Goal: Information Seeking & Learning: Learn about a topic

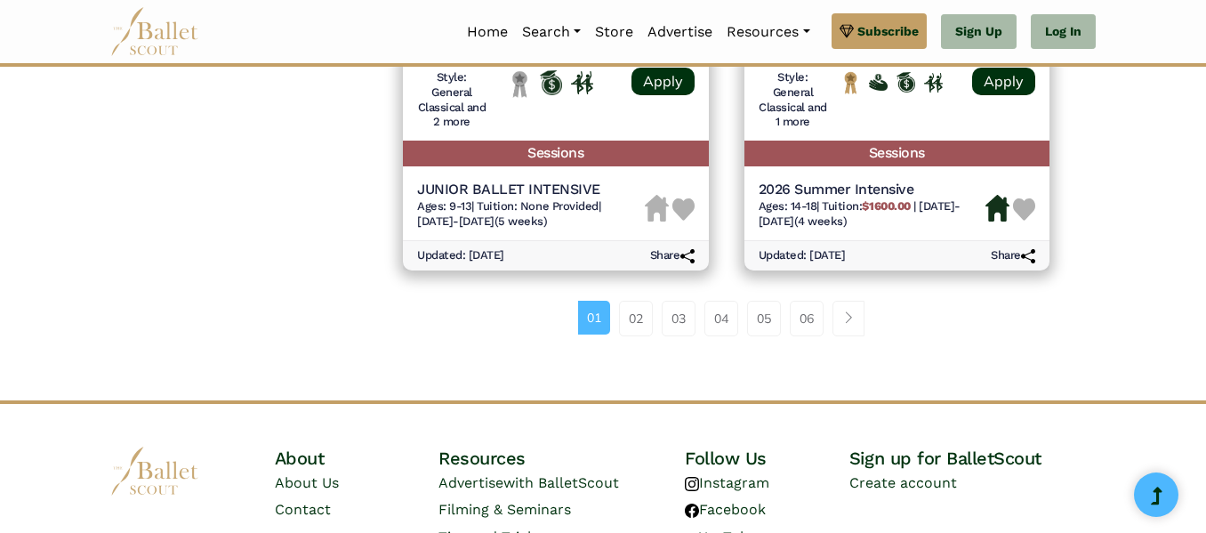
scroll to position [2677, 0]
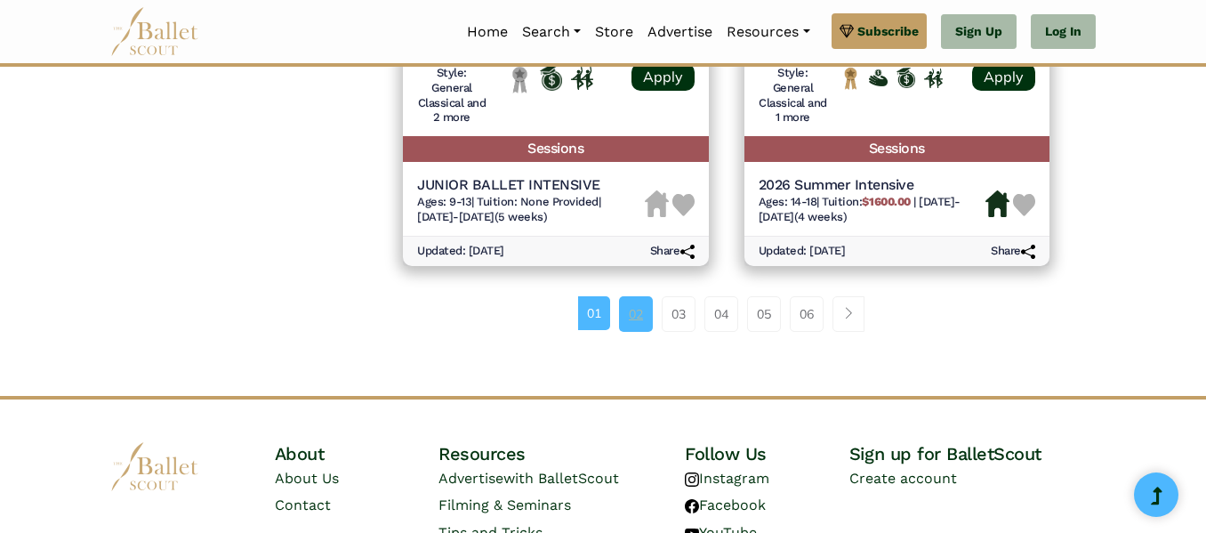
click at [648, 315] on link "02" at bounding box center [636, 314] width 34 height 36
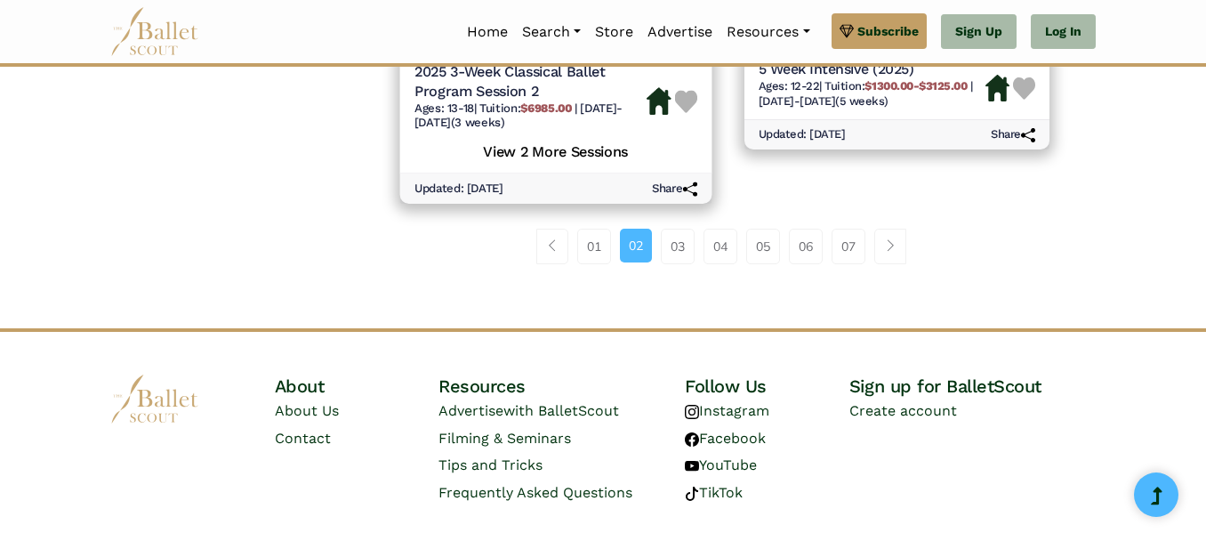
scroll to position [2835, 0]
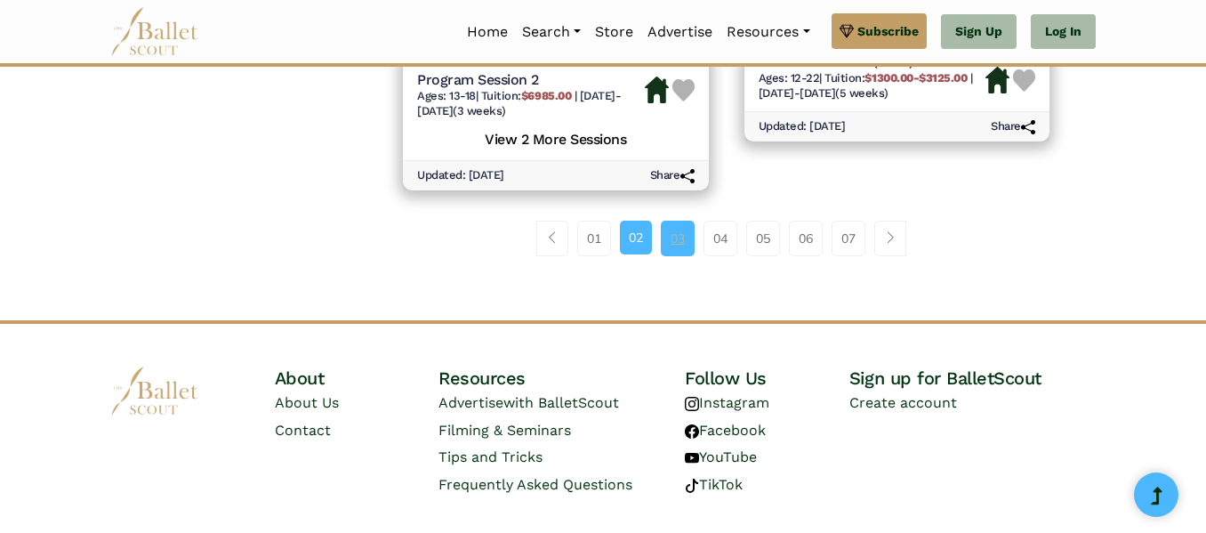
click at [681, 238] on link "03" at bounding box center [678, 239] width 34 height 36
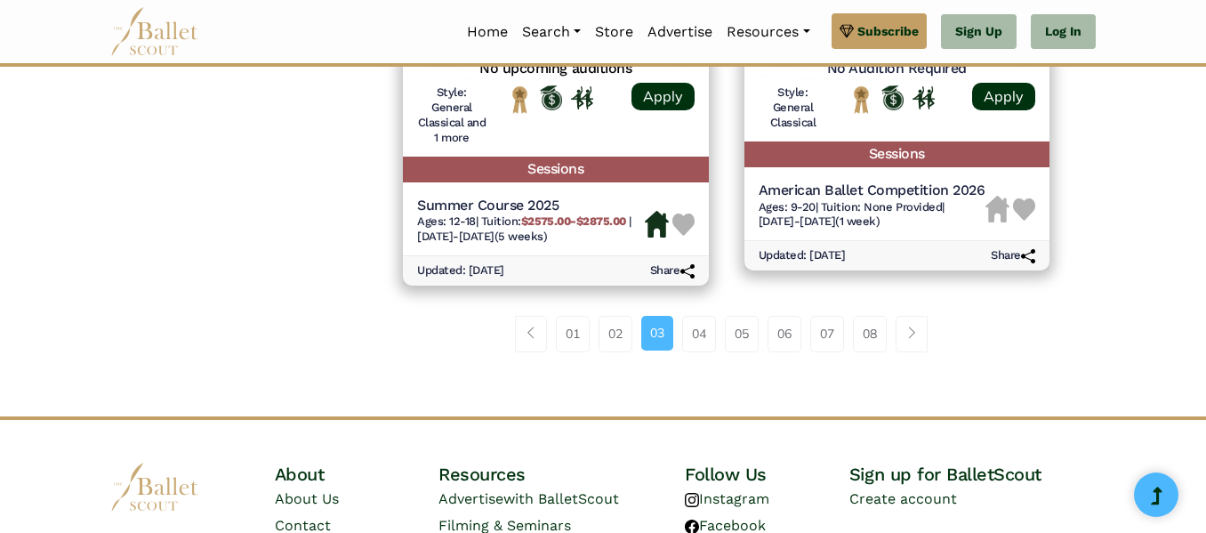
scroll to position [2715, 0]
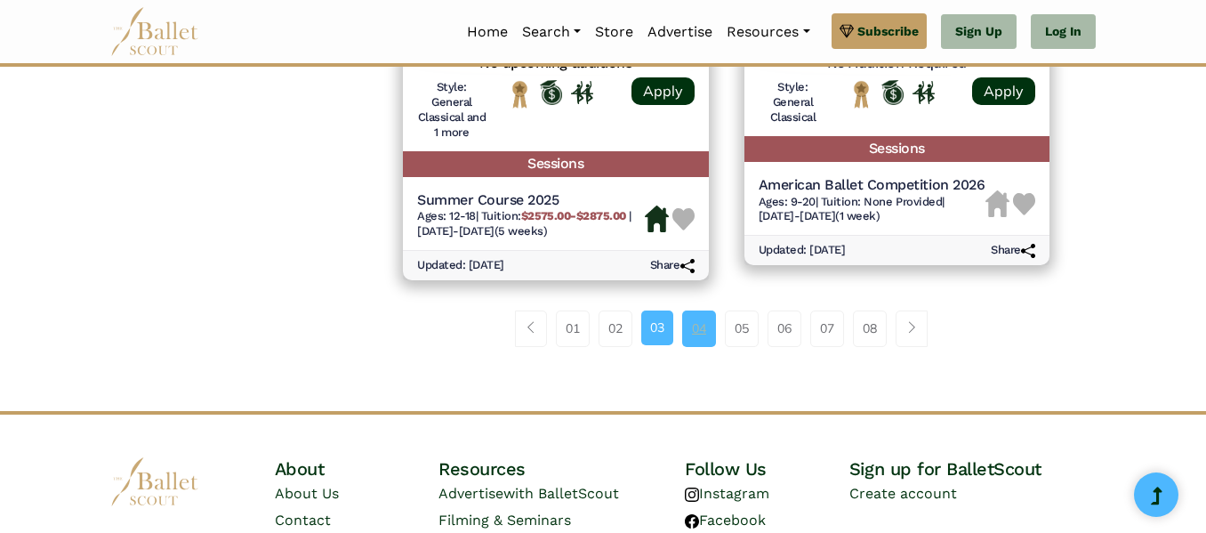
click at [704, 331] on link "04" at bounding box center [699, 328] width 34 height 36
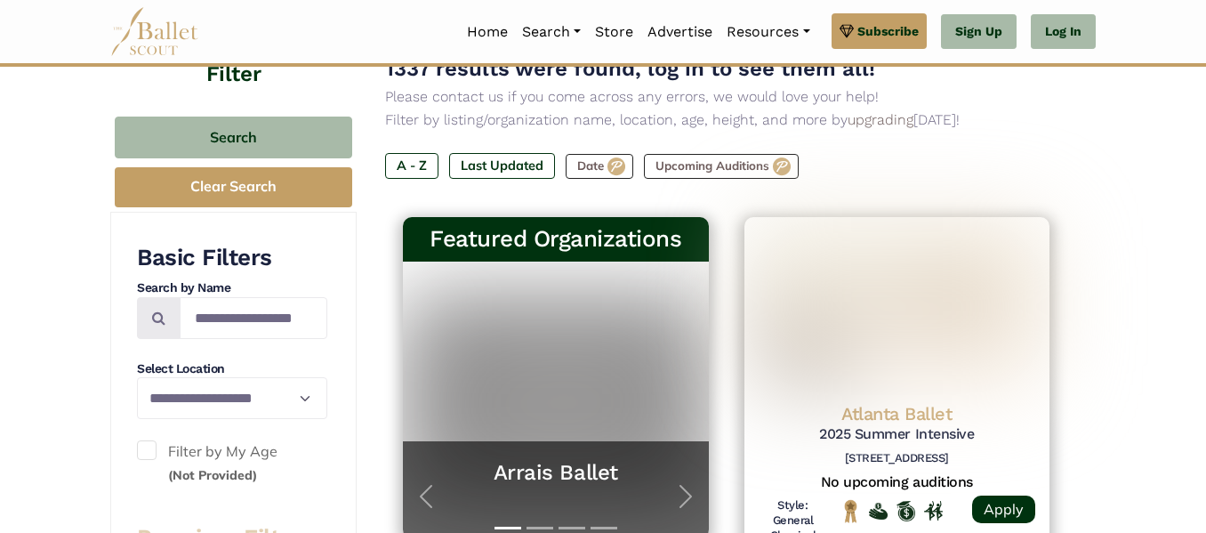
scroll to position [162, 0]
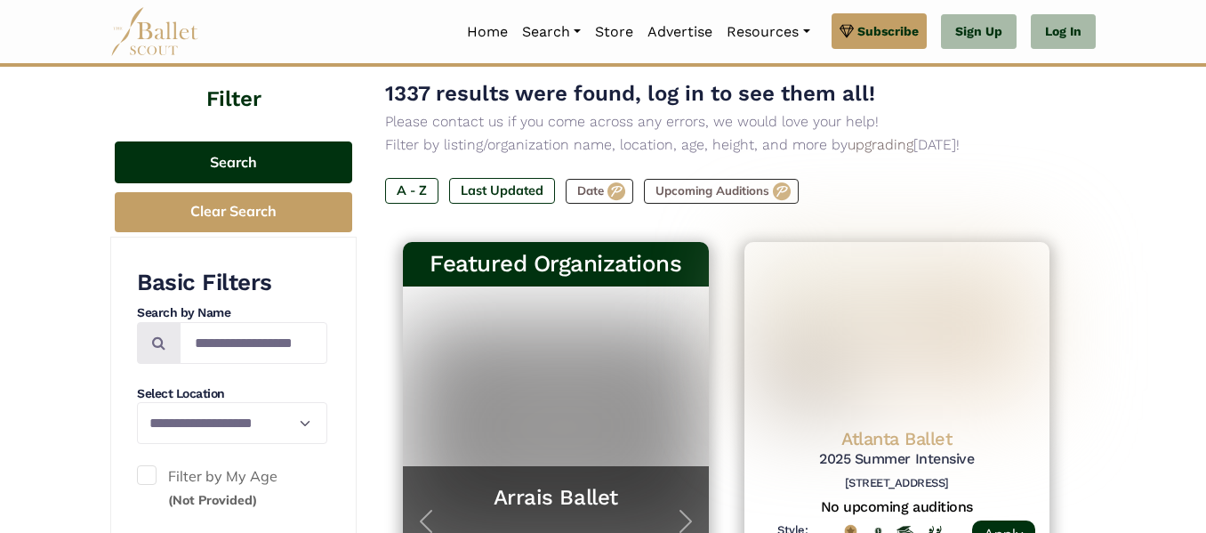
click at [240, 158] on button "Search" at bounding box center [233, 162] width 237 height 42
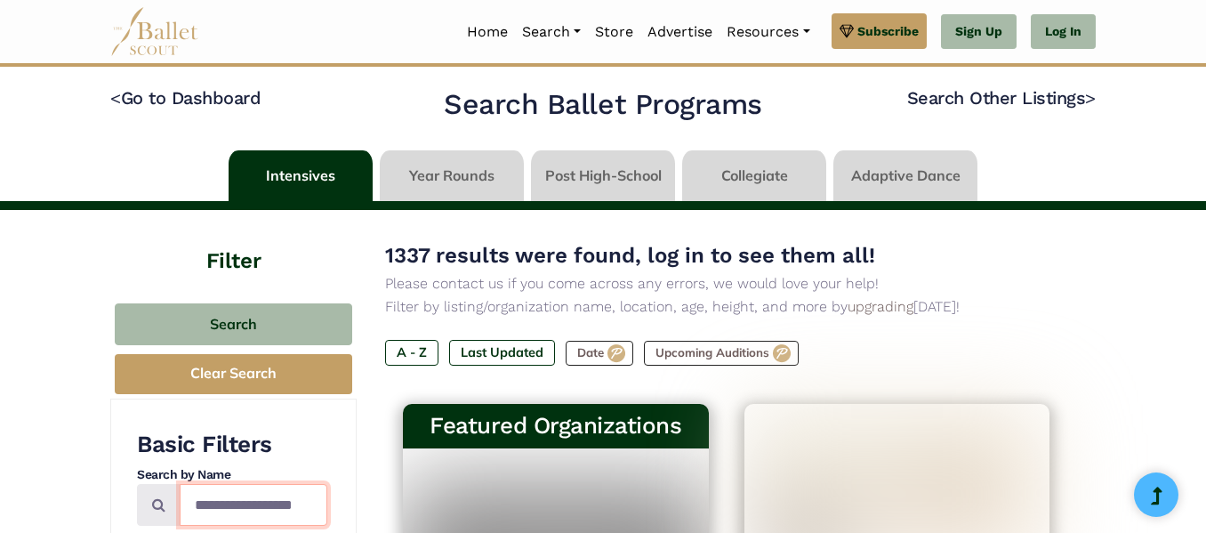
click at [268, 510] on input "Search by names..." at bounding box center [254, 505] width 148 height 42
type input "********"
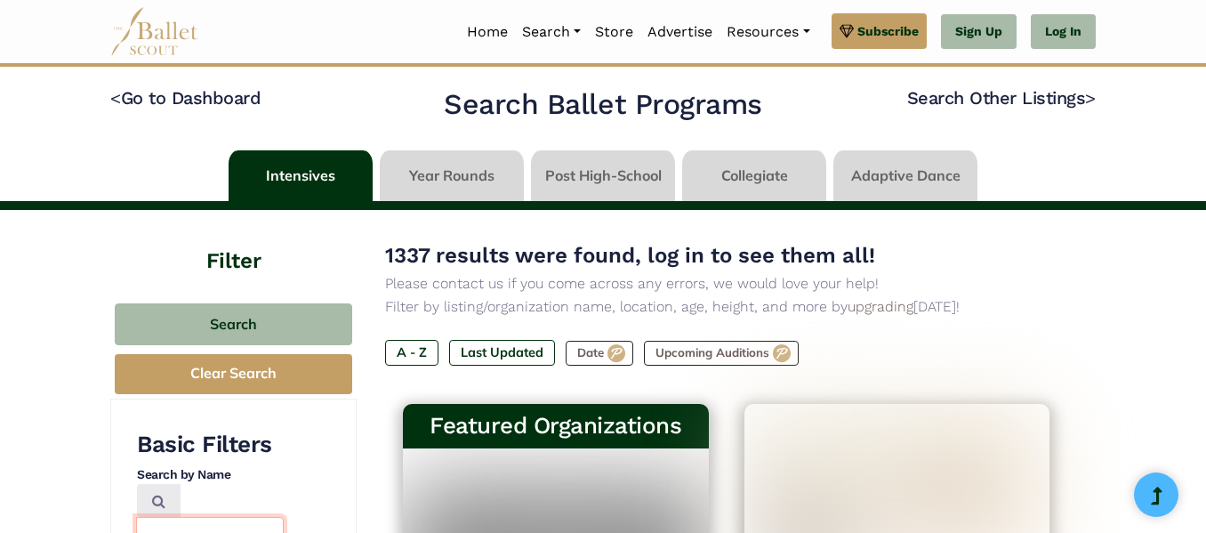
scroll to position [0, 46]
type input "**********"
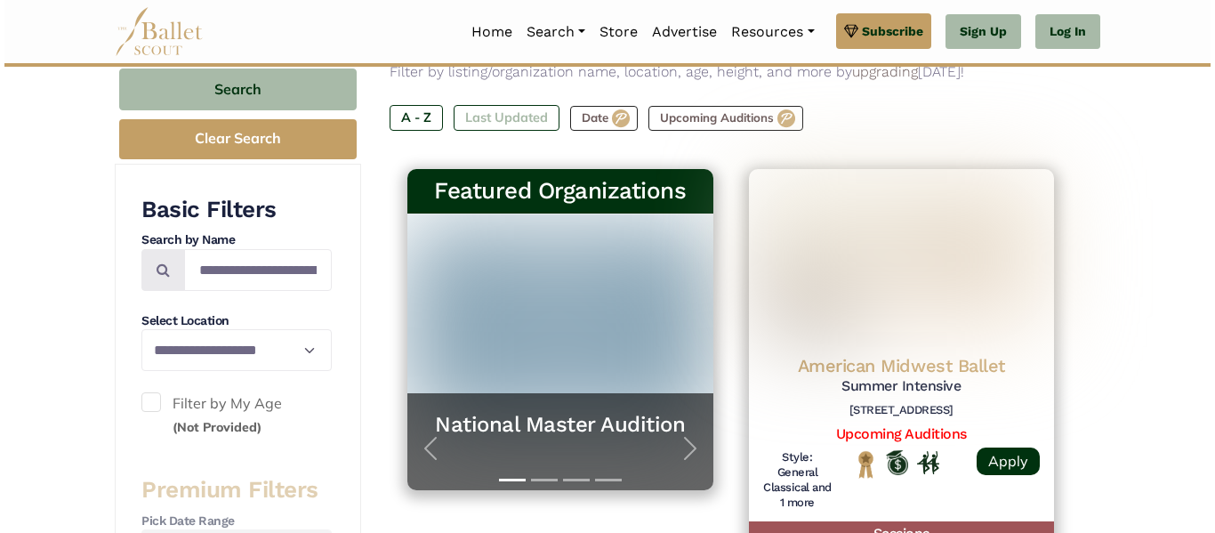
scroll to position [239, 0]
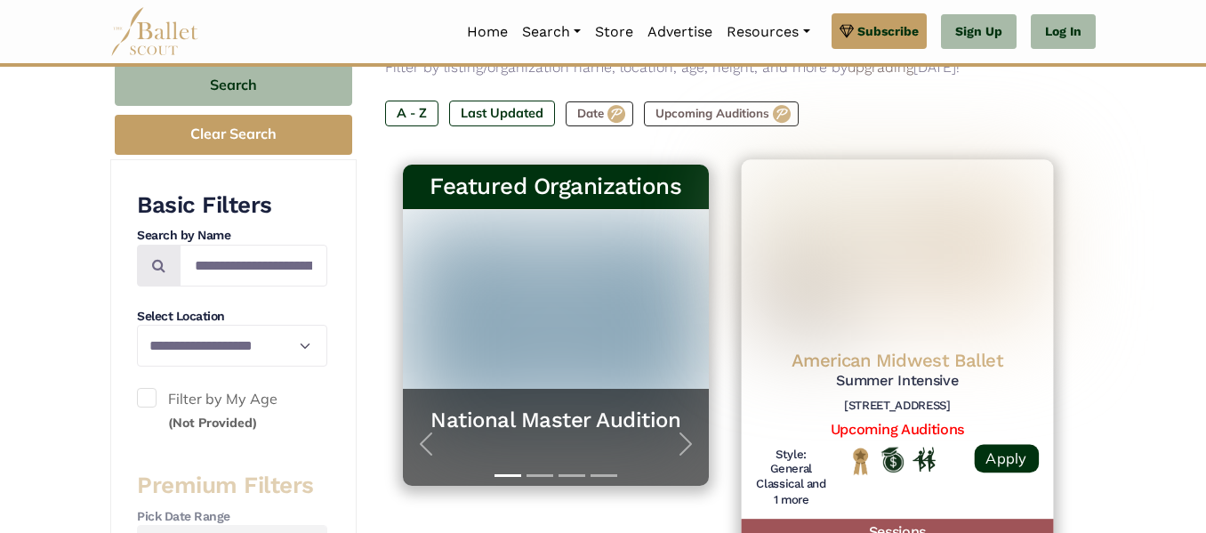
click at [876, 363] on h4 "American Midwest Ballet" at bounding box center [896, 360] width 283 height 24
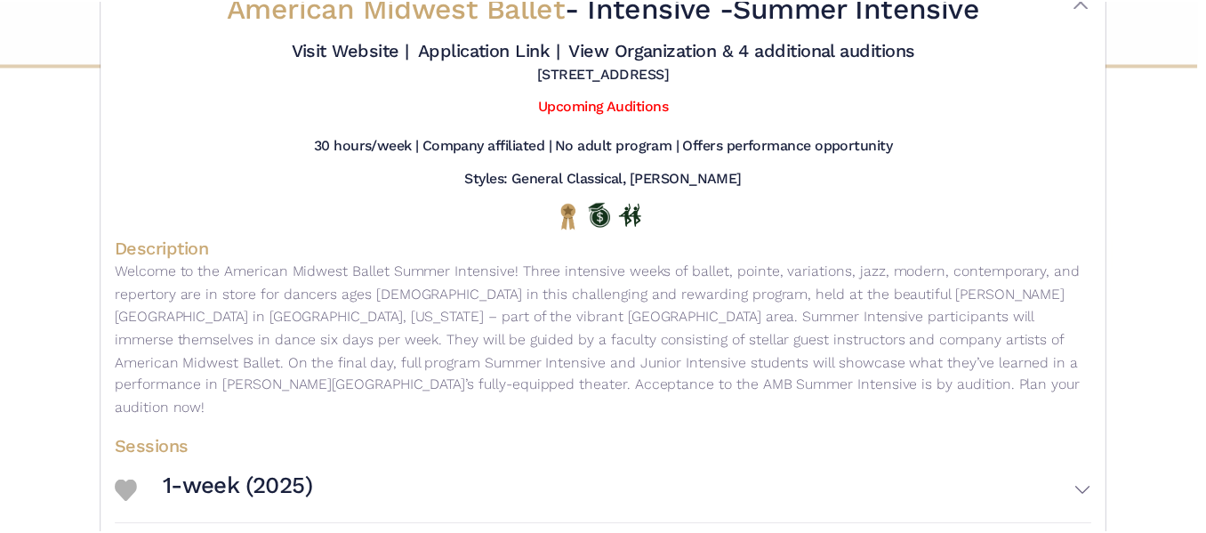
scroll to position [0, 0]
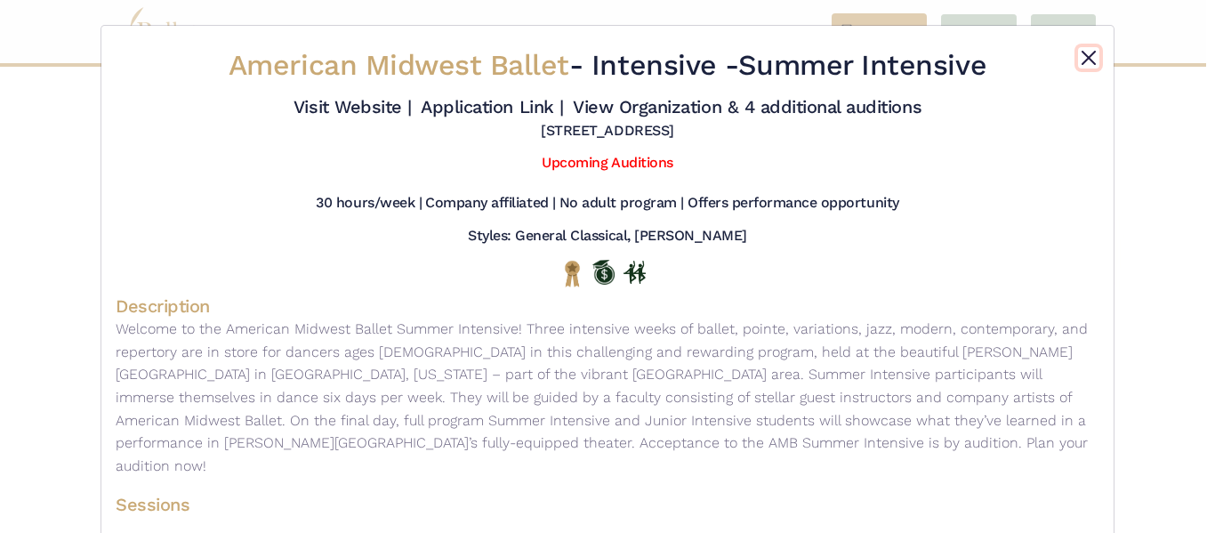
click at [1091, 53] on button "Close" at bounding box center [1088, 57] width 21 height 21
